Goal: Complete application form: Complete application form

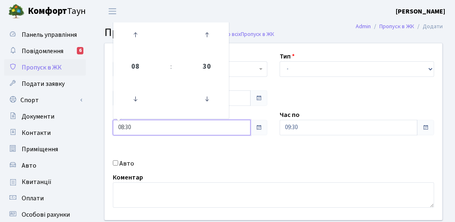
click at [157, 126] on input "08:30" at bounding box center [182, 128] width 138 height 16
click at [191, 102] on td at bounding box center [206, 99] width 41 height 36
click at [203, 99] on icon at bounding box center [207, 99] width 22 height 22
click at [213, 99] on icon at bounding box center [207, 99] width 22 height 22
type input "08:00"
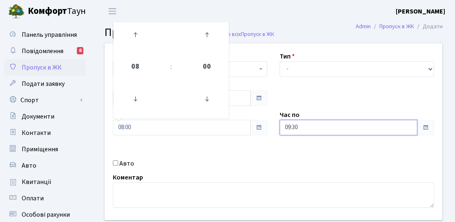
click at [302, 125] on input "09:30" at bounding box center [349, 128] width 138 height 16
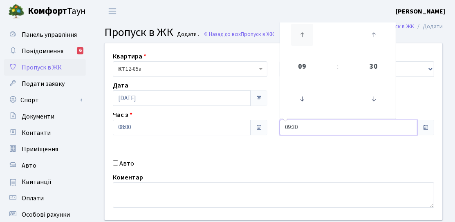
click at [310, 33] on icon at bounding box center [302, 35] width 22 height 22
click at [309, 34] on icon at bounding box center [302, 35] width 22 height 22
click at [308, 34] on icon at bounding box center [302, 35] width 22 height 22
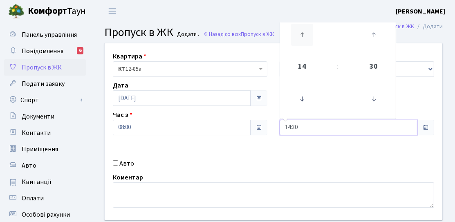
click at [308, 34] on icon at bounding box center [302, 35] width 22 height 22
click at [308, 35] on icon at bounding box center [302, 35] width 22 height 22
click at [307, 35] on icon at bounding box center [302, 35] width 22 height 22
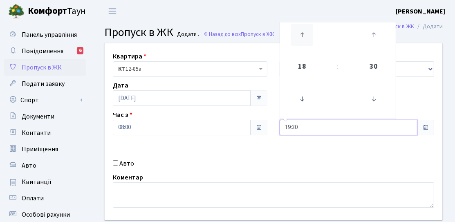
click at [306, 35] on icon at bounding box center [302, 35] width 22 height 22
click at [302, 32] on icon at bounding box center [302, 35] width 22 height 22
click at [374, 104] on icon at bounding box center [373, 99] width 22 height 22
type input "21:00"
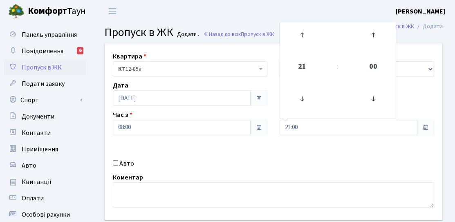
click at [210, 143] on div "Квартира <b>КТ</b>&nbsp;&nbsp;&nbsp;&nbsp;12-85а КТ 12-85а Тип - Доставка Таксі…" at bounding box center [273, 131] width 350 height 177
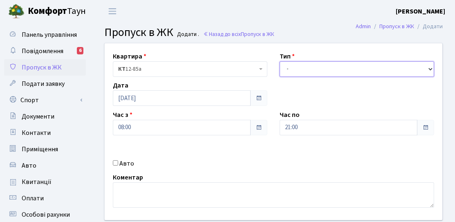
drag, startPoint x: 289, startPoint y: 67, endPoint x: 289, endPoint y: 75, distance: 7.8
click at [289, 67] on select "- Доставка Таксі Гості Сервіс" at bounding box center [357, 69] width 154 height 16
select select "3"
click at [280, 61] on select "- Доставка Таксі Гості Сервіс" at bounding box center [357, 69] width 154 height 16
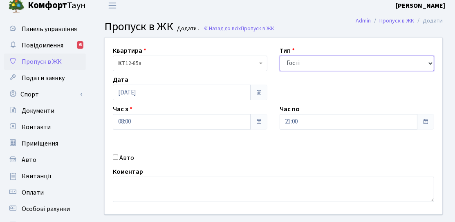
scroll to position [82, 0]
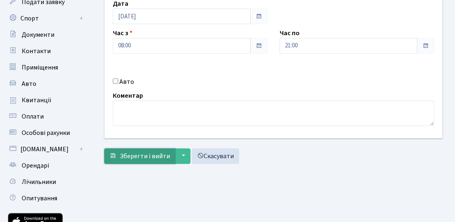
click at [169, 159] on button "Зберегти і вийти" at bounding box center [139, 156] width 71 height 16
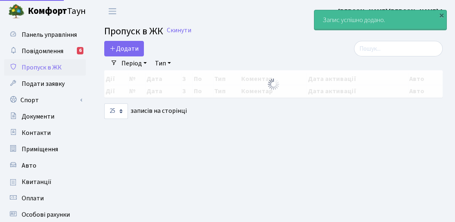
select select "25"
